Goal: Task Accomplishment & Management: Complete application form

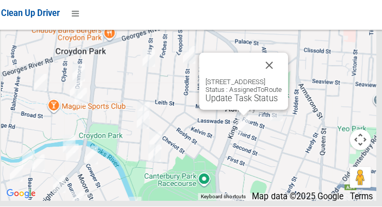
scroll to position [6696, 0]
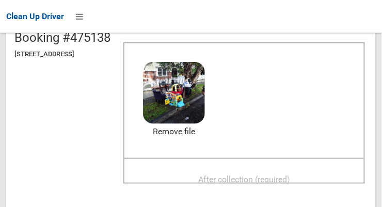
scroll to position [116, 0]
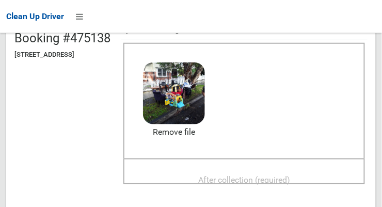
click at [271, 178] on span "After collection (required)" at bounding box center [244, 180] width 92 height 10
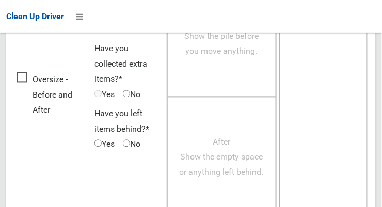
scroll to position [933, 0]
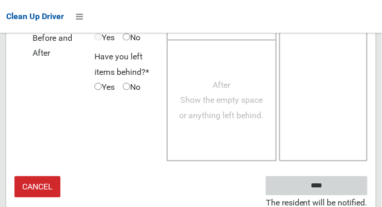
click at [339, 181] on input "****" at bounding box center [317, 185] width 102 height 19
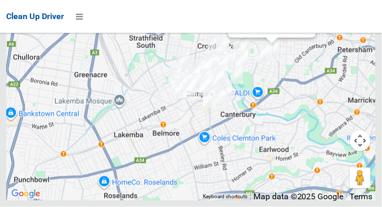
scroll to position [6652, 0]
click at [268, 31] on link "Update Task Status" at bounding box center [269, 27] width 71 height 10
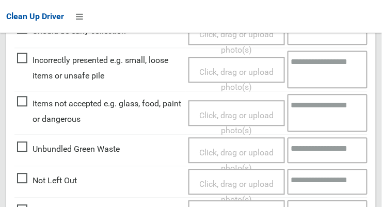
scroll to position [356, 0]
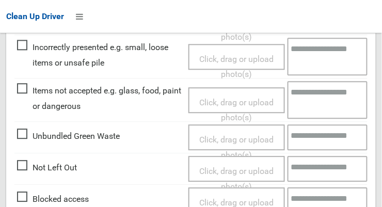
click at [242, 171] on span "Click, drag or upload photo(s)" at bounding box center [236, 179] width 74 height 25
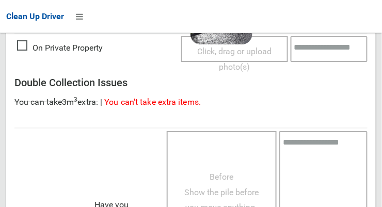
scroll to position [753, 0]
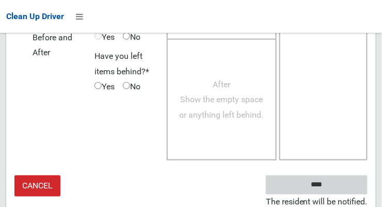
click at [343, 183] on input "****" at bounding box center [317, 184] width 102 height 19
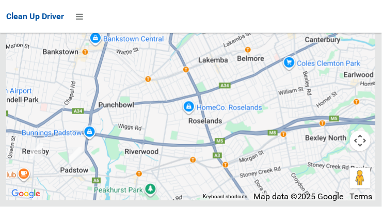
scroll to position [6605, 0]
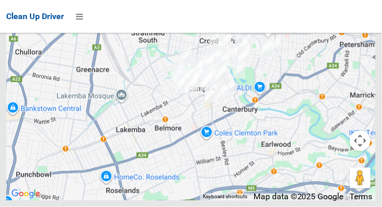
click at [267, 25] on link "Update Task Status" at bounding box center [266, 20] width 71 height 10
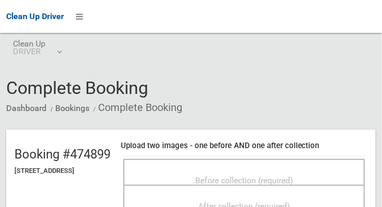
click at [278, 179] on span "Before collection (required)" at bounding box center [244, 180] width 98 height 10
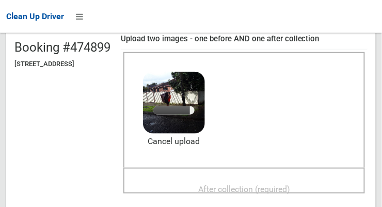
scroll to position [120, 0]
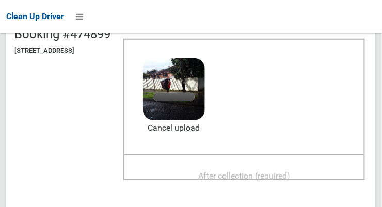
click at [287, 174] on span "After collection (required)" at bounding box center [244, 176] width 92 height 10
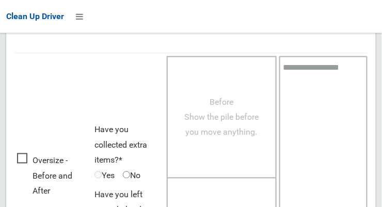
scroll to position [933, 0]
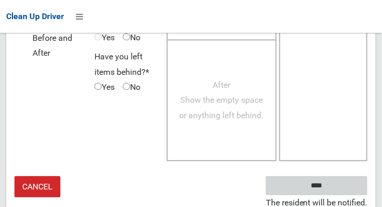
click at [346, 180] on input "****" at bounding box center [317, 185] width 102 height 19
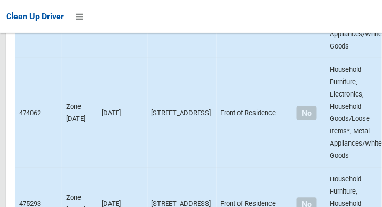
scroll to position [6696, 0]
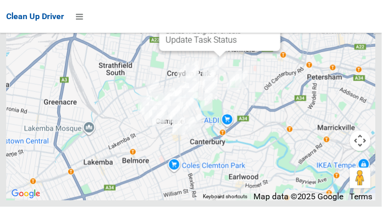
click at [224, 45] on link "Update Task Status" at bounding box center [201, 40] width 71 height 10
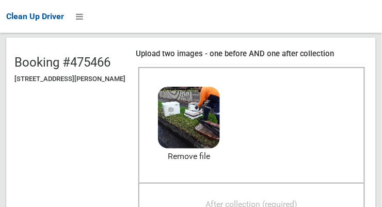
scroll to position [100, 0]
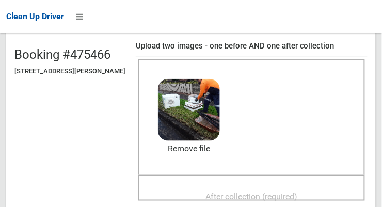
click at [274, 194] on span "After collection (required)" at bounding box center [252, 196] width 92 height 10
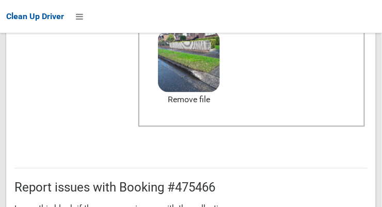
scroll to position [933, 0]
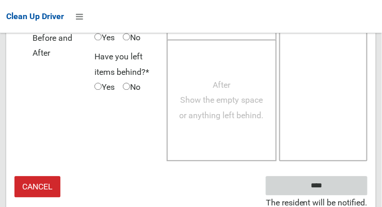
click at [345, 181] on input "****" at bounding box center [317, 185] width 102 height 19
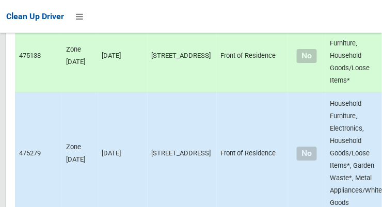
scroll to position [6696, 0]
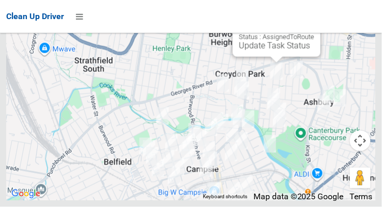
click at [271, 51] on link "Update Task Status" at bounding box center [274, 46] width 71 height 10
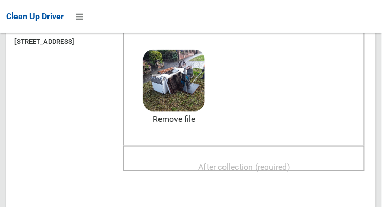
scroll to position [131, 0]
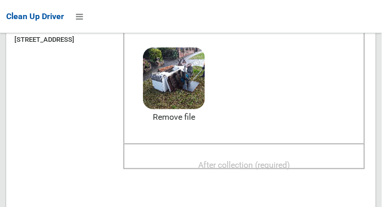
click at [286, 160] on span "After collection (required)" at bounding box center [244, 165] width 92 height 10
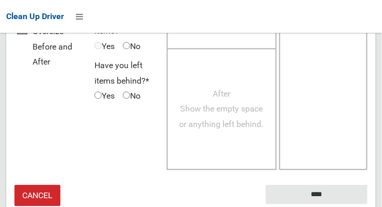
scroll to position [933, 0]
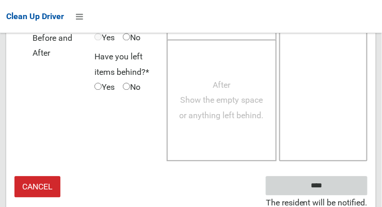
click at [337, 183] on input "****" at bounding box center [317, 185] width 102 height 19
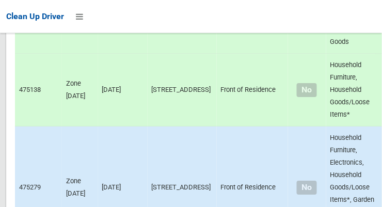
scroll to position [6696, 0]
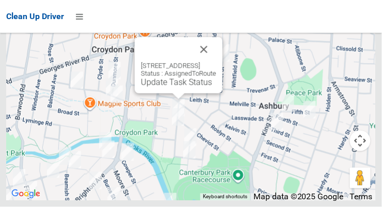
click at [187, 87] on link "Update Task Status" at bounding box center [176, 82] width 71 height 10
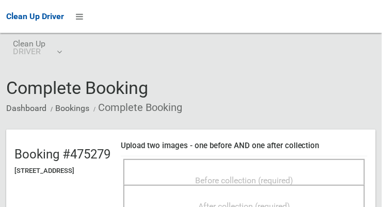
click at [284, 175] on span "Before collection (required)" at bounding box center [244, 180] width 98 height 10
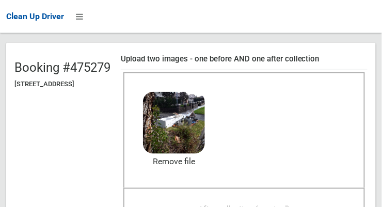
scroll to position [132, 0]
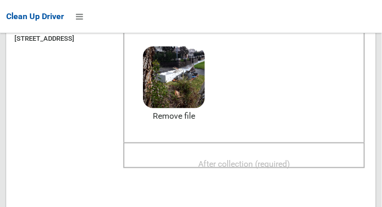
click at [282, 161] on span "After collection (required)" at bounding box center [244, 164] width 92 height 10
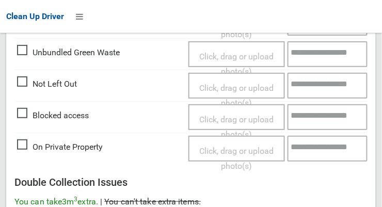
scroll to position [933, 0]
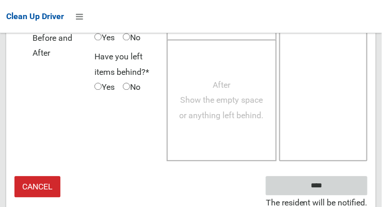
click at [346, 183] on input "****" at bounding box center [317, 185] width 102 height 19
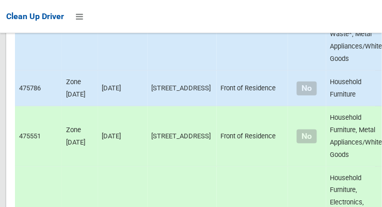
scroll to position [6696, 0]
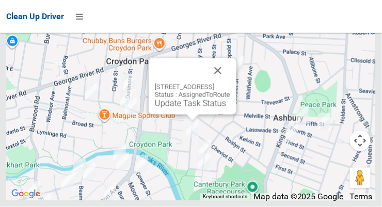
click at [194, 108] on link "Update Task Status" at bounding box center [190, 104] width 71 height 10
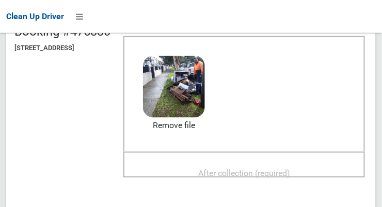
scroll to position [122, 0]
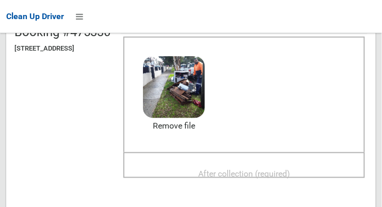
click at [270, 169] on span "After collection (required)" at bounding box center [244, 174] width 92 height 10
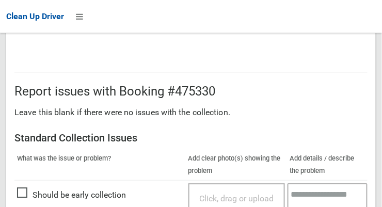
scroll to position [933, 0]
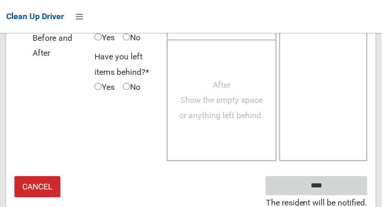
click at [342, 181] on input "****" at bounding box center [317, 185] width 102 height 19
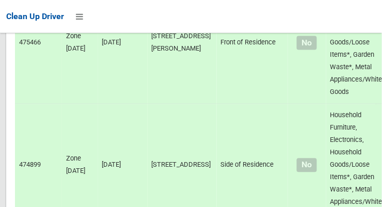
scroll to position [6696, 0]
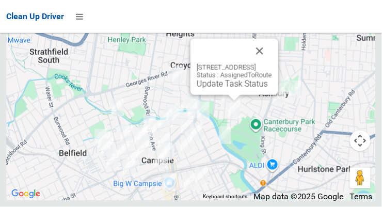
click at [236, 89] on link "Update Task Status" at bounding box center [232, 84] width 71 height 10
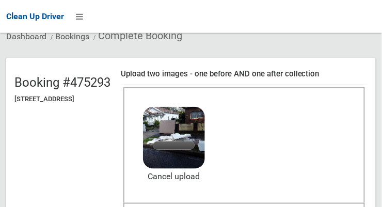
scroll to position [70, 0]
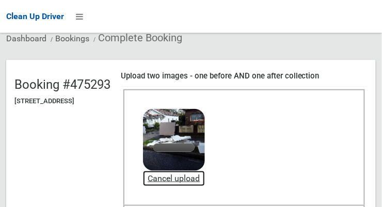
click at [205, 180] on link "Cancel upload" at bounding box center [174, 178] width 62 height 15
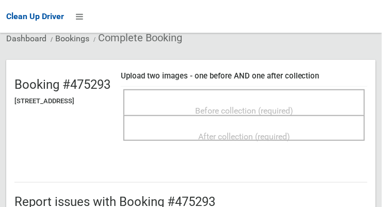
click at [258, 107] on span "Before collection (required)" at bounding box center [244, 111] width 98 height 10
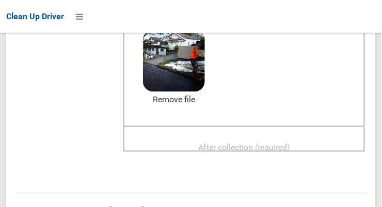
scroll to position [148, 0]
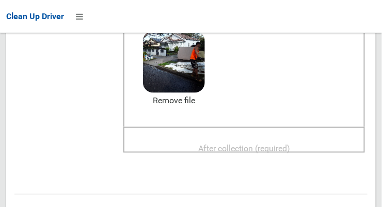
click at [270, 143] on span "After collection (required)" at bounding box center [244, 148] width 92 height 10
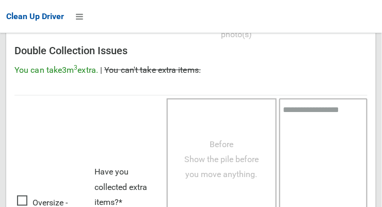
scroll to position [933, 0]
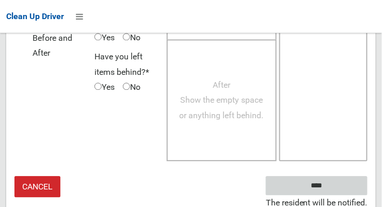
click at [345, 187] on input "****" at bounding box center [317, 185] width 102 height 19
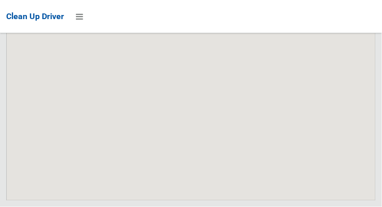
scroll to position [6696, 0]
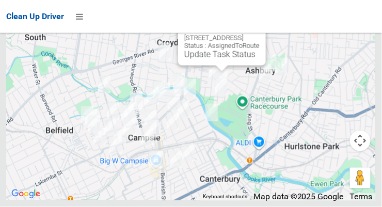
click at [227, 59] on link "Update Task Status" at bounding box center [219, 55] width 71 height 10
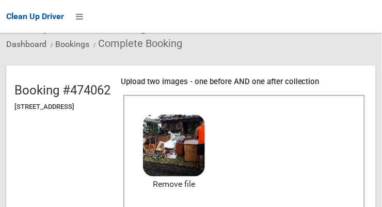
scroll to position [118, 0]
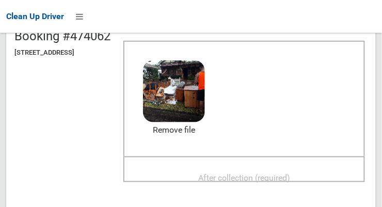
click at [277, 178] on span "After collection (required)" at bounding box center [244, 178] width 92 height 10
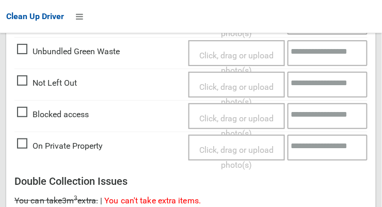
scroll to position [933, 0]
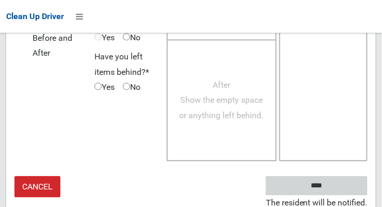
click at [338, 185] on input "****" at bounding box center [317, 185] width 102 height 19
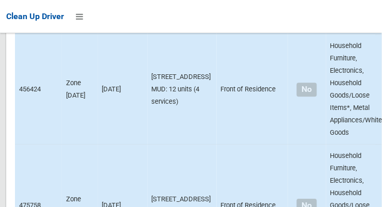
scroll to position [6696, 0]
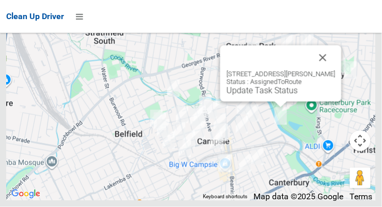
click at [327, 70] on button "Close" at bounding box center [323, 57] width 25 height 25
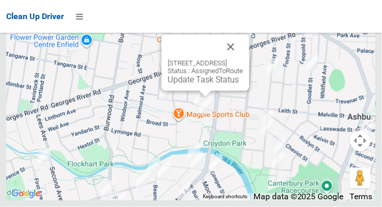
click at [243, 59] on button "Close" at bounding box center [230, 47] width 25 height 25
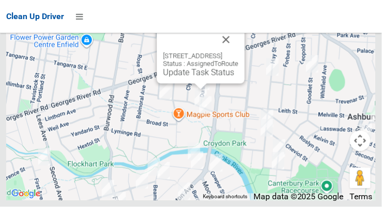
click at [238, 52] on button "Close" at bounding box center [226, 39] width 25 height 25
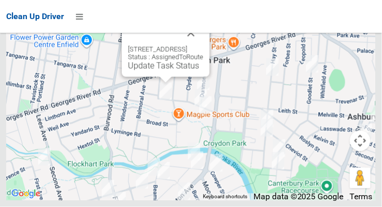
click at [203, 45] on button "Close" at bounding box center [190, 33] width 25 height 25
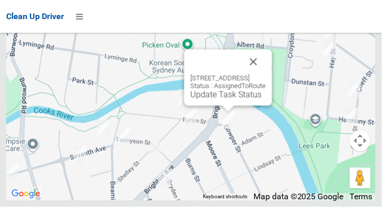
click at [266, 74] on button "Close" at bounding box center [253, 62] width 25 height 25
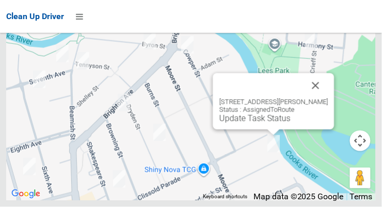
click at [317, 98] on button "Close" at bounding box center [315, 85] width 25 height 25
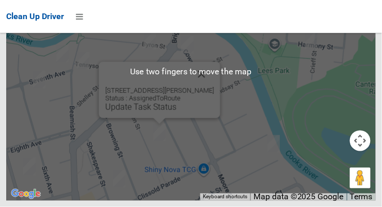
scroll to position [6694, 0]
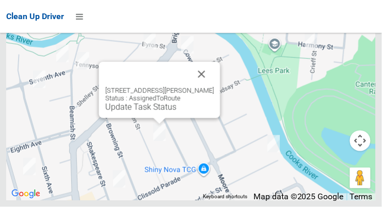
click at [214, 87] on button "Close" at bounding box center [201, 74] width 25 height 25
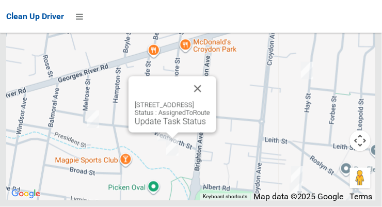
click at [164, 126] on link "Update Task Status" at bounding box center [170, 122] width 71 height 10
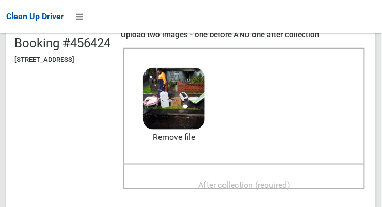
scroll to position [130, 0]
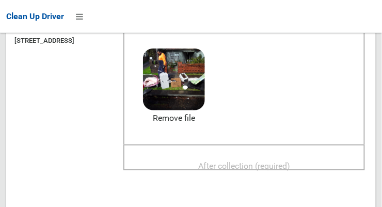
click at [290, 170] on span "After collection (required)" at bounding box center [244, 166] width 92 height 10
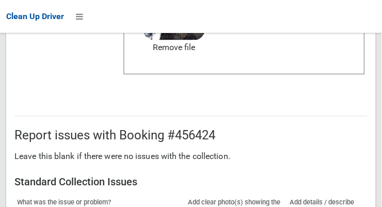
scroll to position [630, 0]
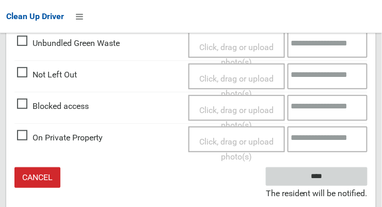
click at [340, 183] on input "****" at bounding box center [317, 176] width 102 height 19
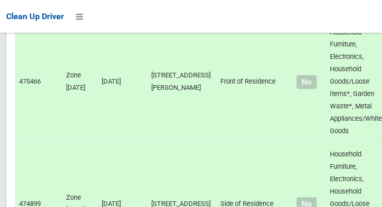
scroll to position [6696, 0]
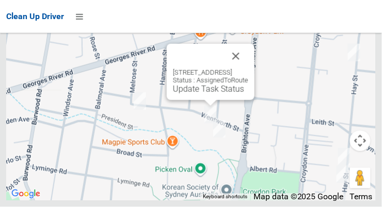
click at [187, 94] on link "Update Task Status" at bounding box center [208, 89] width 71 height 10
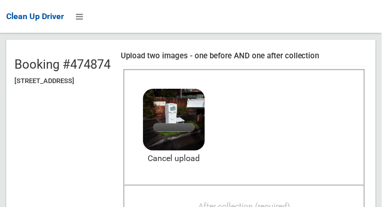
scroll to position [90, 0]
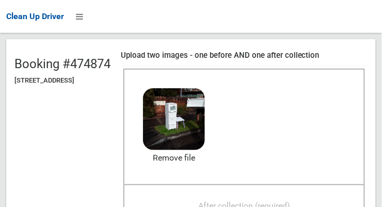
click at [266, 206] on span "After collection (required)" at bounding box center [244, 206] width 92 height 10
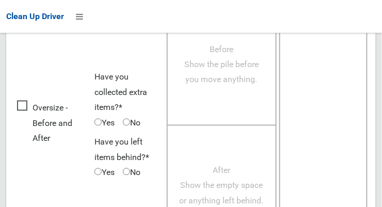
scroll to position [941, 0]
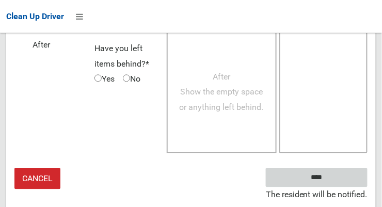
click at [344, 187] on input "****" at bounding box center [317, 177] width 102 height 19
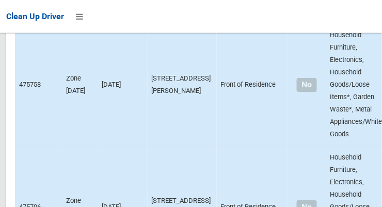
scroll to position [6696, 0]
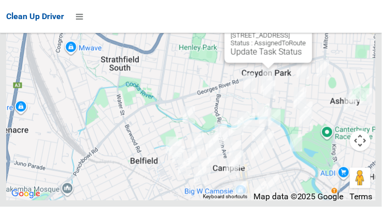
click at [257, 57] on link "Update Task Status" at bounding box center [266, 52] width 71 height 10
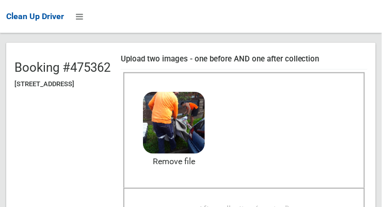
scroll to position [103, 0]
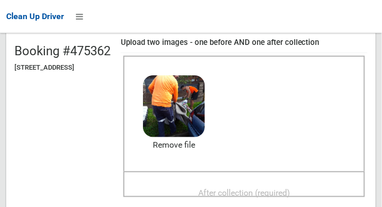
click at [284, 189] on span "After collection (required)" at bounding box center [244, 193] width 92 height 10
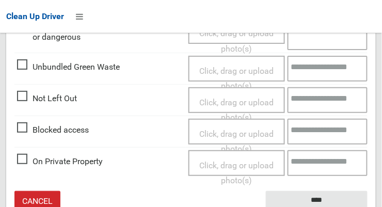
scroll to position [621, 0]
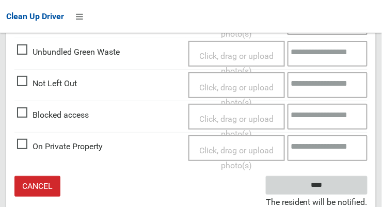
click at [346, 181] on input "****" at bounding box center [317, 185] width 102 height 19
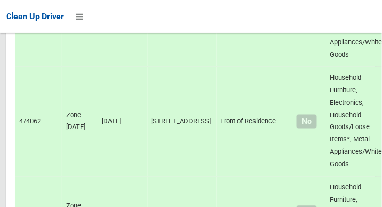
scroll to position [6696, 0]
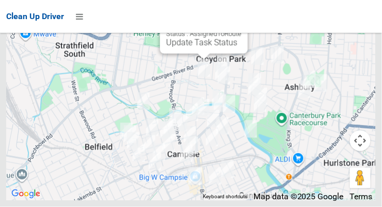
click at [191, 47] on link "Update Task Status" at bounding box center [201, 43] width 71 height 10
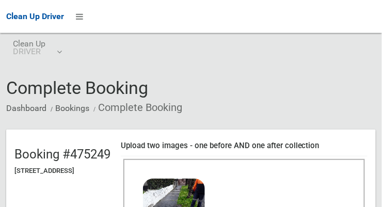
scroll to position [132, 0]
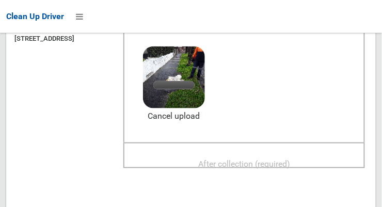
click at [278, 166] on span "After collection (required)" at bounding box center [244, 164] width 92 height 10
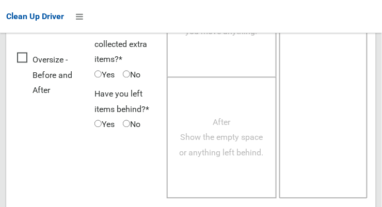
scroll to position [941, 0]
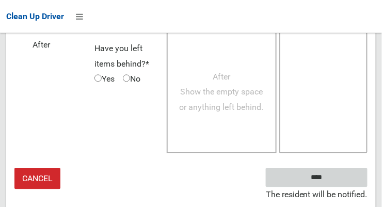
click at [345, 180] on input "****" at bounding box center [317, 177] width 102 height 19
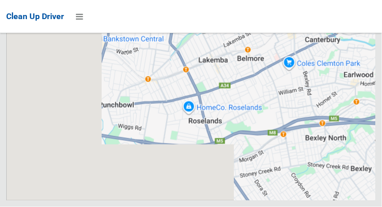
scroll to position [6696, 0]
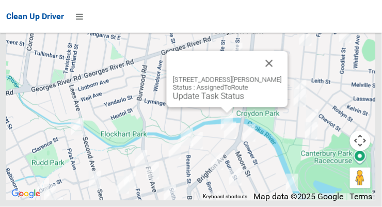
click at [226, 101] on link "Update Task Status" at bounding box center [208, 96] width 71 height 10
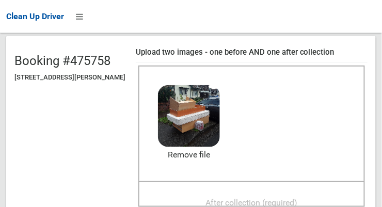
scroll to position [132, 0]
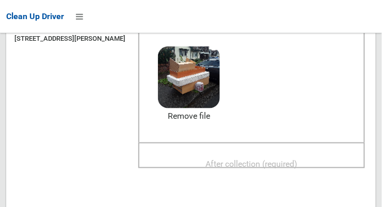
click at [268, 167] on span "After collection (required)" at bounding box center [252, 164] width 92 height 10
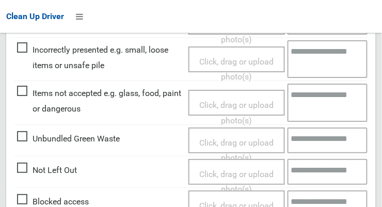
scroll to position [933, 0]
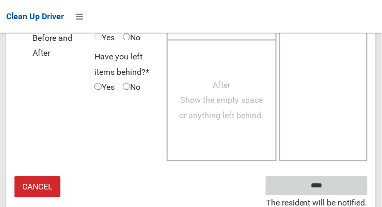
click at [332, 187] on input "****" at bounding box center [317, 185] width 102 height 19
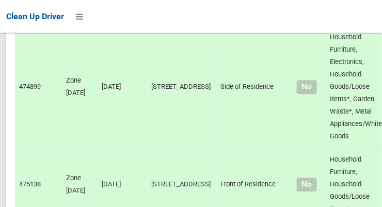
scroll to position [6696, 0]
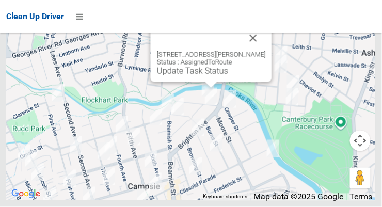
click at [216, 76] on link "Update Task Status" at bounding box center [192, 71] width 71 height 10
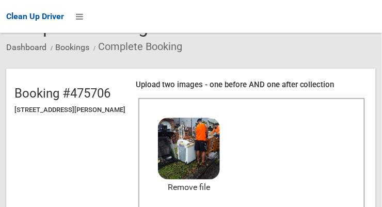
scroll to position [112, 0]
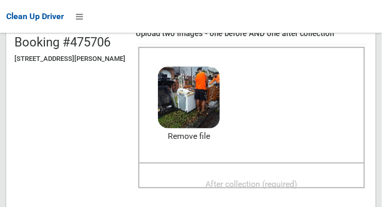
click at [283, 179] on span "After collection (required)" at bounding box center [252, 184] width 92 height 10
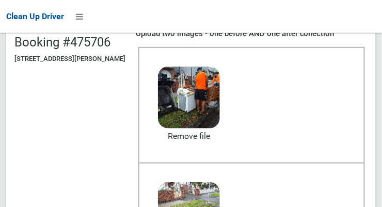
scroll to position [477, 0]
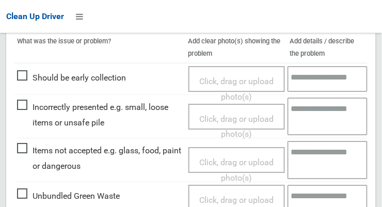
click at [230, 157] on span "Click, drag or upload photo(s)" at bounding box center [236, 169] width 74 height 25
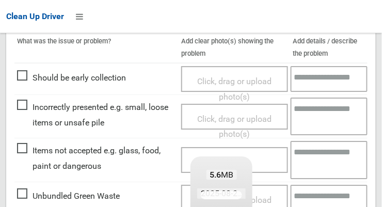
click at [313, 156] on textarea at bounding box center [328, 160] width 77 height 38
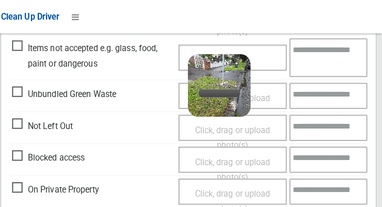
scroll to position [580, 0]
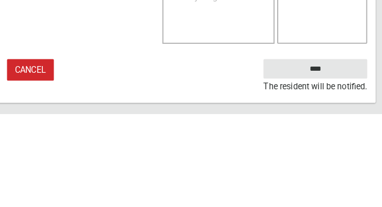
type textarea "********"
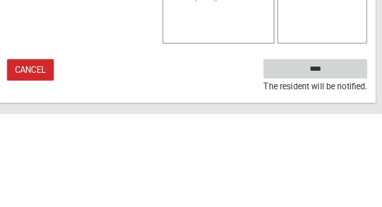
click at [346, 167] on input "****" at bounding box center [317, 162] width 102 height 19
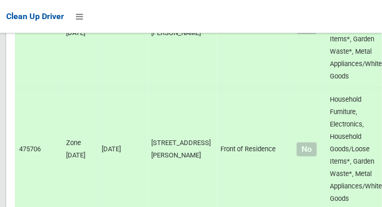
scroll to position [6696, 0]
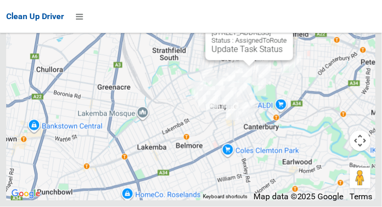
click at [253, 54] on link "Update Task Status" at bounding box center [247, 49] width 71 height 10
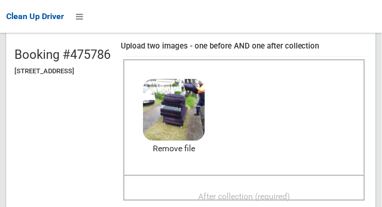
scroll to position [127, 0]
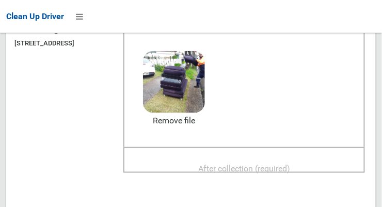
click at [269, 167] on span "After collection (required)" at bounding box center [244, 169] width 92 height 10
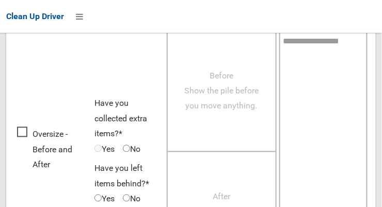
scroll to position [933, 0]
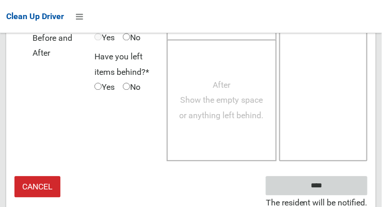
click at [332, 186] on input "****" at bounding box center [317, 185] width 102 height 19
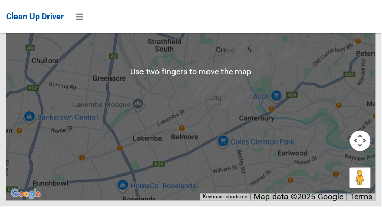
scroll to position [6651, 0]
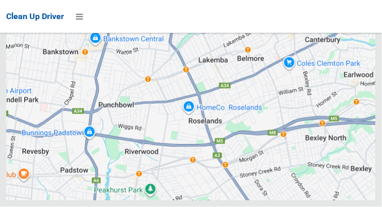
scroll to position [6651, 0]
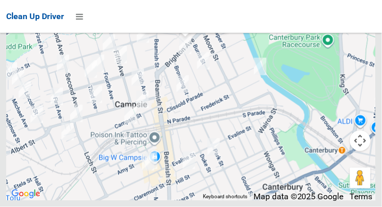
click at [187, 25] on link "Update Task Status" at bounding box center [183, 20] width 71 height 10
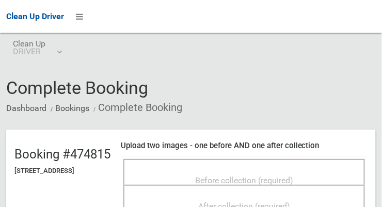
click at [286, 175] on span "Before collection (required)" at bounding box center [244, 180] width 98 height 10
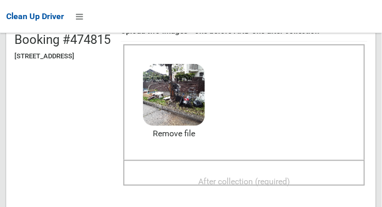
scroll to position [122, 0]
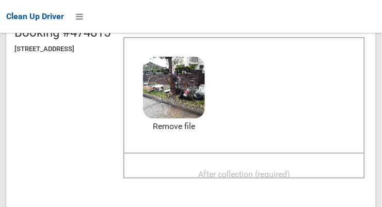
click at [284, 169] on span "After collection (required)" at bounding box center [244, 174] width 92 height 10
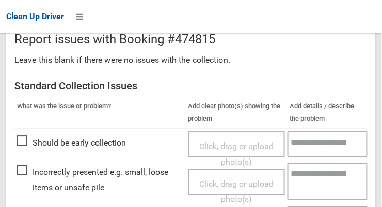
scroll to position [417, 0]
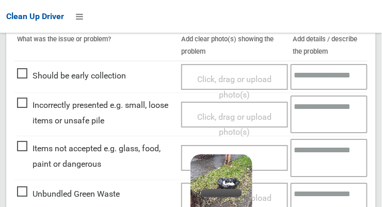
click at [321, 147] on textarea at bounding box center [328, 158] width 77 height 38
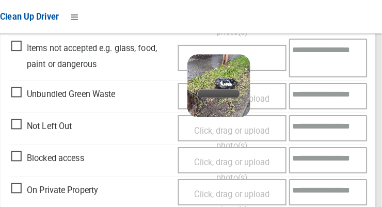
scroll to position [579, 0]
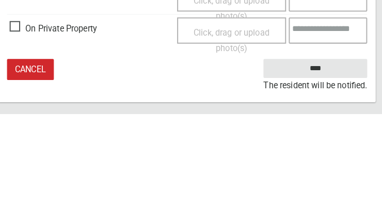
type textarea "****"
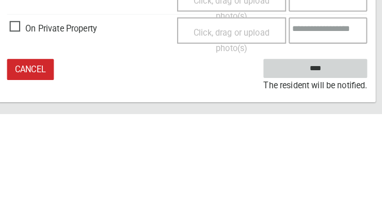
click at [352, 161] on input "****" at bounding box center [317, 162] width 102 height 19
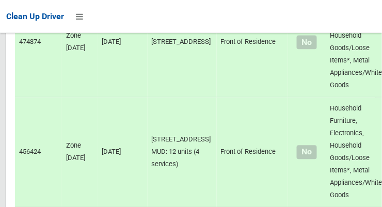
scroll to position [6696, 0]
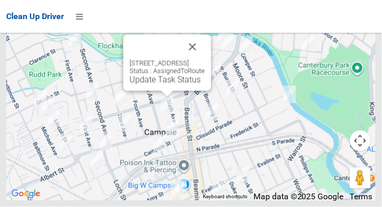
click at [167, 85] on link "Update Task Status" at bounding box center [164, 80] width 71 height 10
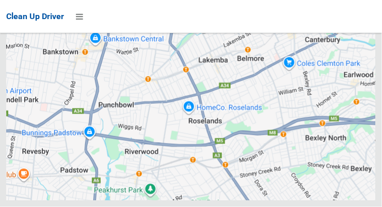
scroll to position [6696, 0]
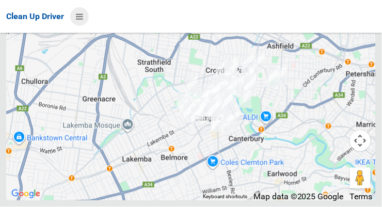
click at [79, 21] on icon at bounding box center [79, 17] width 7 height 18
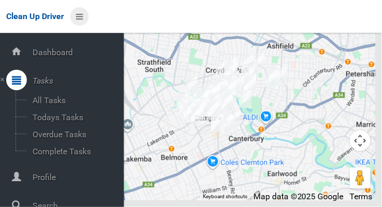
scroll to position [55, 0]
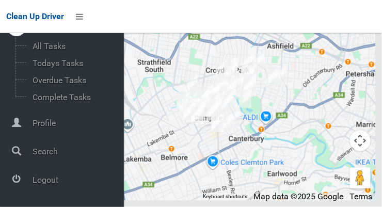
click at [21, 187] on icon at bounding box center [16, 179] width 9 height 21
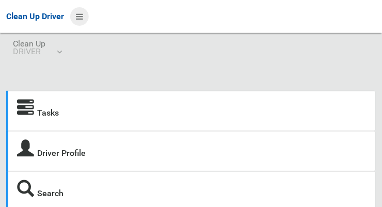
click at [79, 13] on icon at bounding box center [79, 17] width 7 height 18
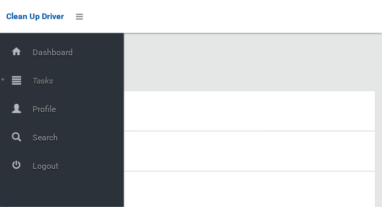
click at [21, 84] on icon at bounding box center [16, 80] width 9 height 21
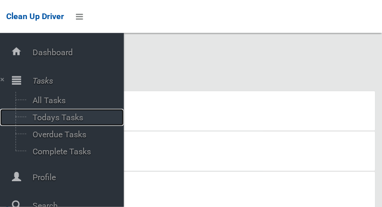
click at [46, 122] on span "Todays Tasks" at bounding box center [72, 117] width 86 height 10
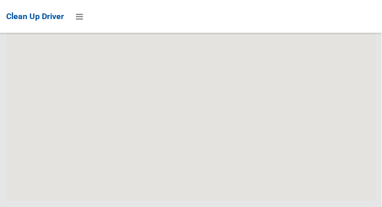
scroll to position [6867, 0]
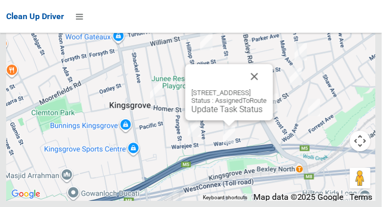
click at [267, 89] on button "Close" at bounding box center [254, 76] width 25 height 25
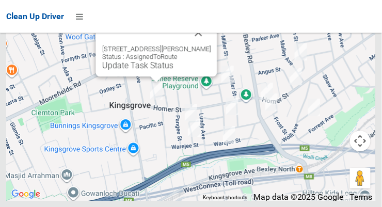
click at [211, 45] on button "Close" at bounding box center [198, 32] width 25 height 25
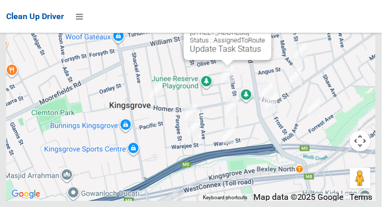
click at [265, 28] on button "Close" at bounding box center [252, 16] width 25 height 25
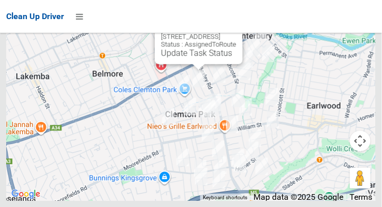
click at [236, 32] on button "Close" at bounding box center [224, 20] width 25 height 25
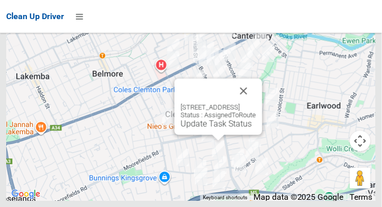
click at [256, 103] on button "Close" at bounding box center [243, 90] width 25 height 25
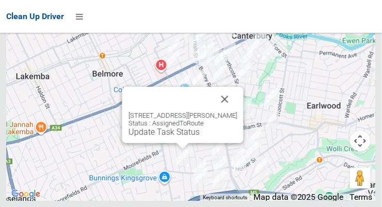
click at [232, 111] on button "Close" at bounding box center [225, 99] width 25 height 25
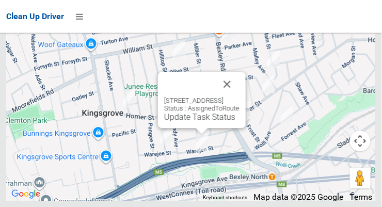
click at [239, 96] on button "Close" at bounding box center [227, 84] width 25 height 25
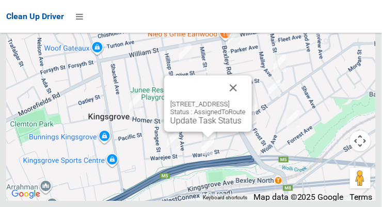
click at [246, 100] on button "Close" at bounding box center [233, 87] width 25 height 25
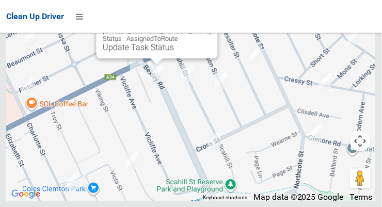
click at [205, 27] on button "Close" at bounding box center [199, 14] width 25 height 25
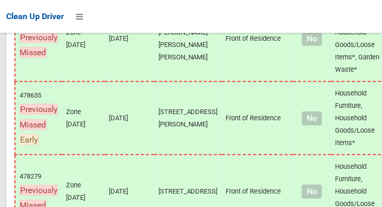
scroll to position [4915, 0]
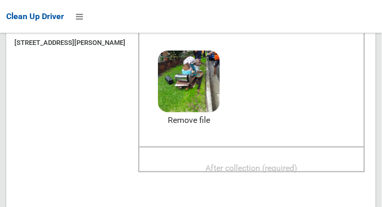
scroll to position [127, 0]
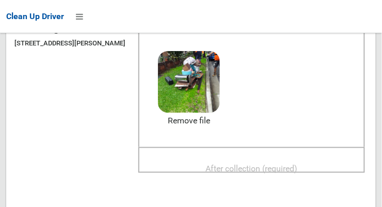
click at [281, 168] on span "After collection (required)" at bounding box center [252, 169] width 92 height 10
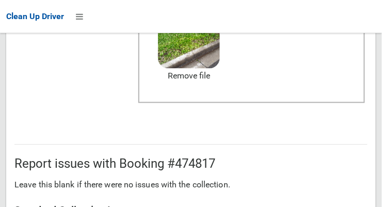
scroll to position [933, 0]
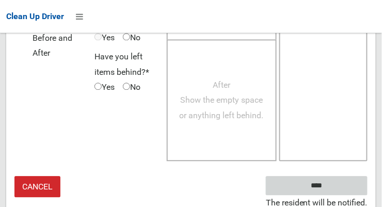
click at [335, 180] on input "****" at bounding box center [317, 185] width 102 height 19
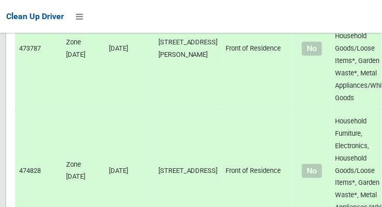
scroll to position [6867, 0]
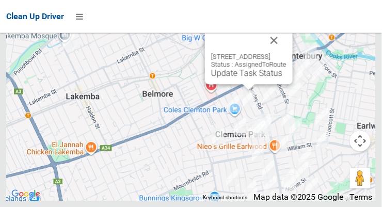
click at [248, 78] on link "Update Task Status" at bounding box center [246, 73] width 71 height 10
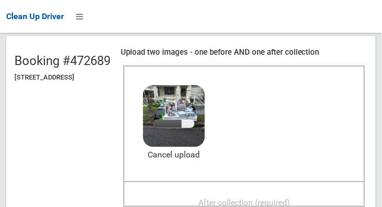
scroll to position [124, 0]
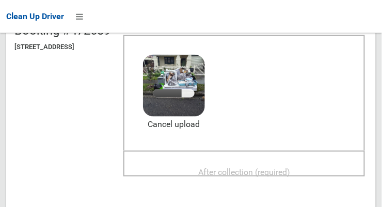
click at [276, 167] on span "After collection (required)" at bounding box center [244, 172] width 92 height 10
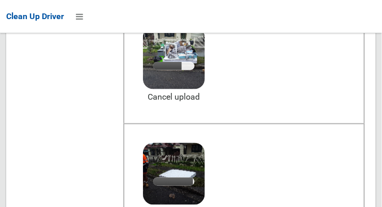
scroll to position [154, 0]
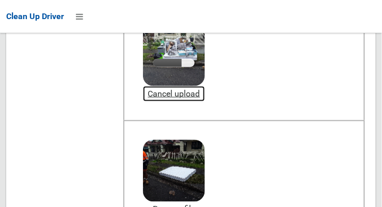
click at [205, 93] on link "Cancel upload" at bounding box center [174, 93] width 62 height 15
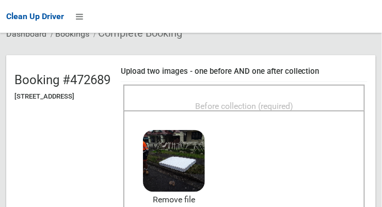
scroll to position [74, 0]
click at [279, 102] on span "Before collection (required)" at bounding box center [244, 106] width 98 height 10
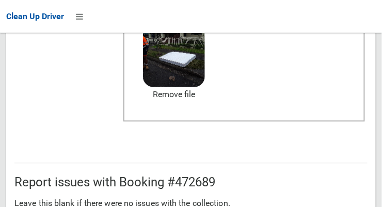
scroll to position [933, 0]
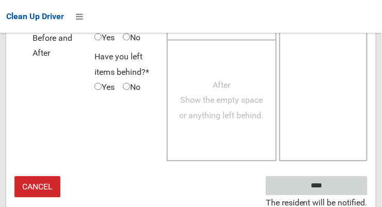
click at [345, 184] on input "****" at bounding box center [317, 185] width 102 height 19
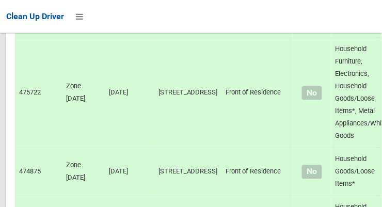
scroll to position [6867, 0]
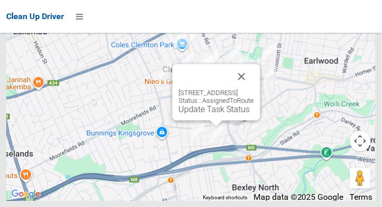
click at [254, 89] on button "Close" at bounding box center [241, 76] width 25 height 25
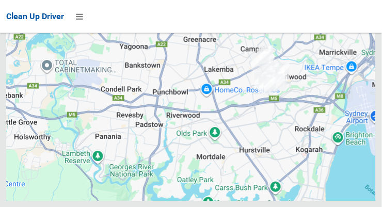
scroll to position [6867, 0]
